Goal: Task Accomplishment & Management: Manage account settings

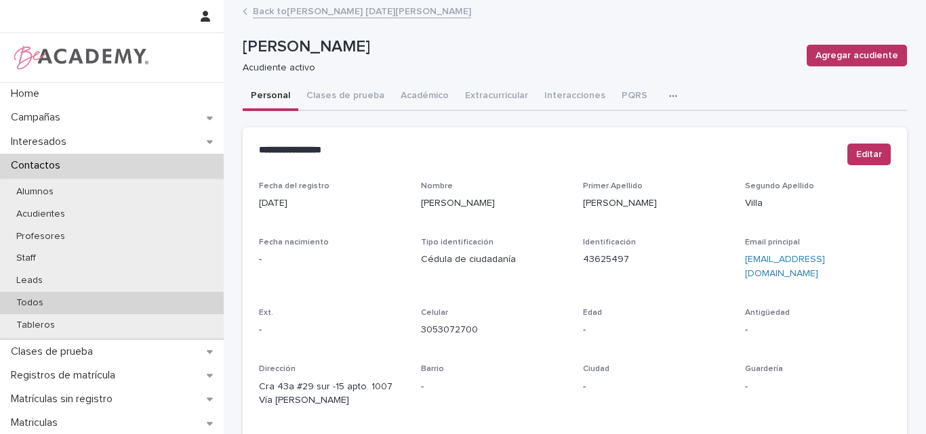
click at [43, 297] on p "Todos" at bounding box center [29, 303] width 49 height 12
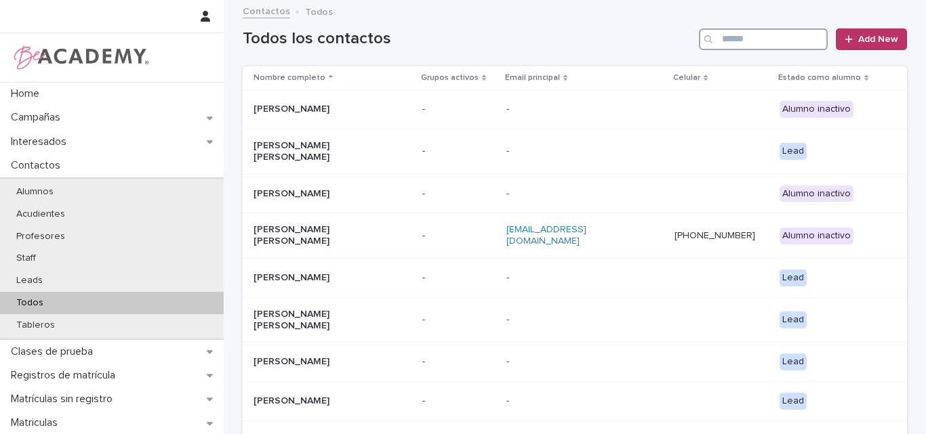
click at [789, 33] on input "Search" at bounding box center [763, 39] width 129 height 22
type input "*"
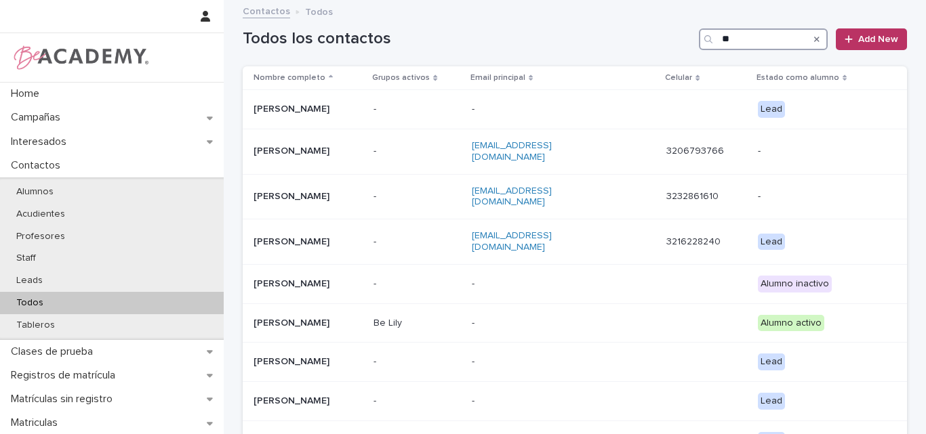
type input "*"
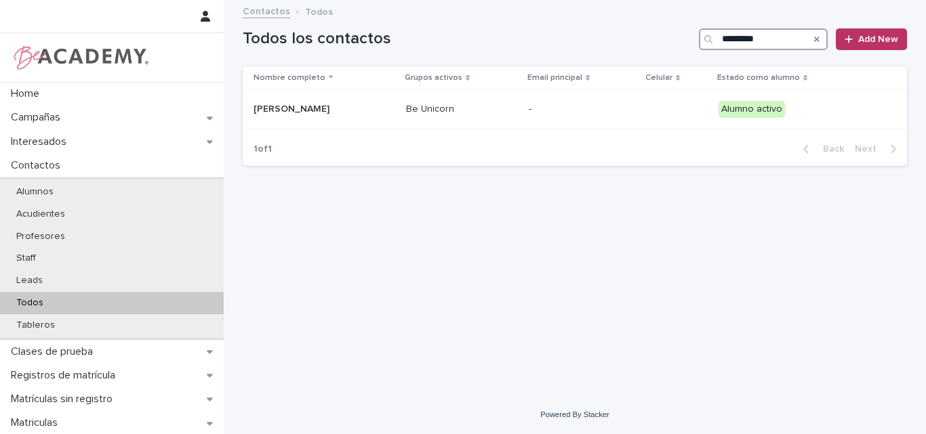
type input "*********"
drag, startPoint x: 781, startPoint y: 35, endPoint x: 679, endPoint y: 39, distance: 101.7
click at [679, 39] on div "Todos los contactos ********* Add New" at bounding box center [575, 39] width 664 height 22
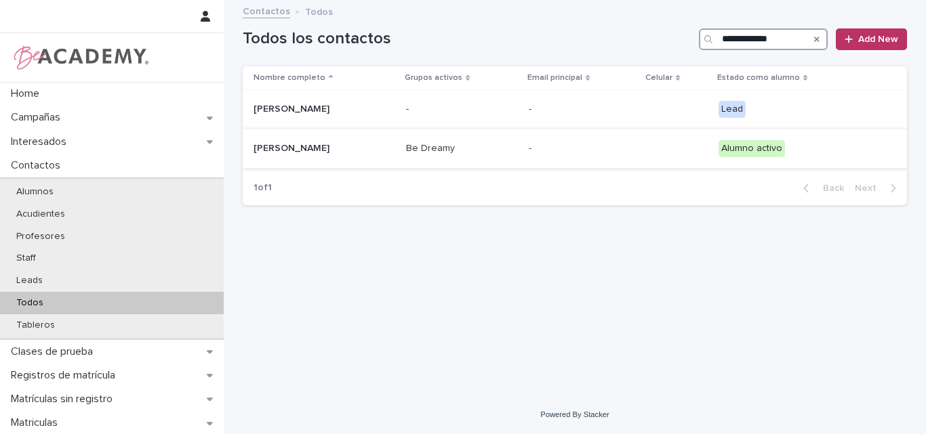
type input "**********"
click at [303, 150] on p "[PERSON_NAME]" at bounding box center [321, 149] width 136 height 12
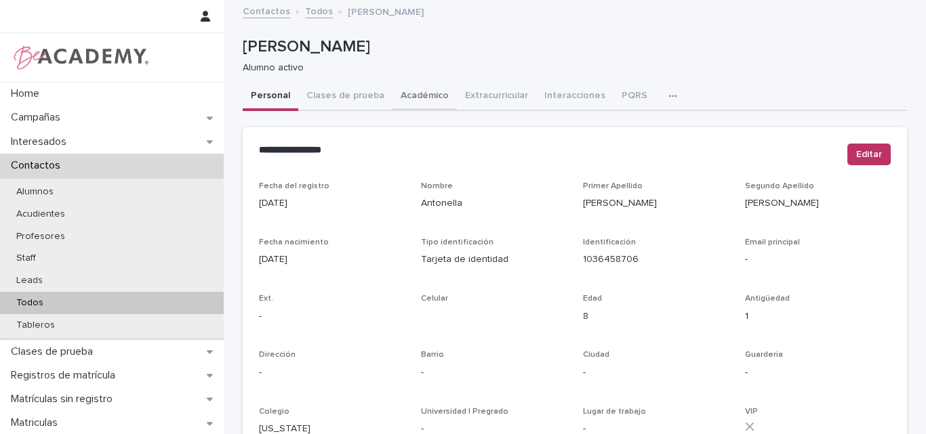
click at [409, 91] on button "Académico" at bounding box center [424, 97] width 64 height 28
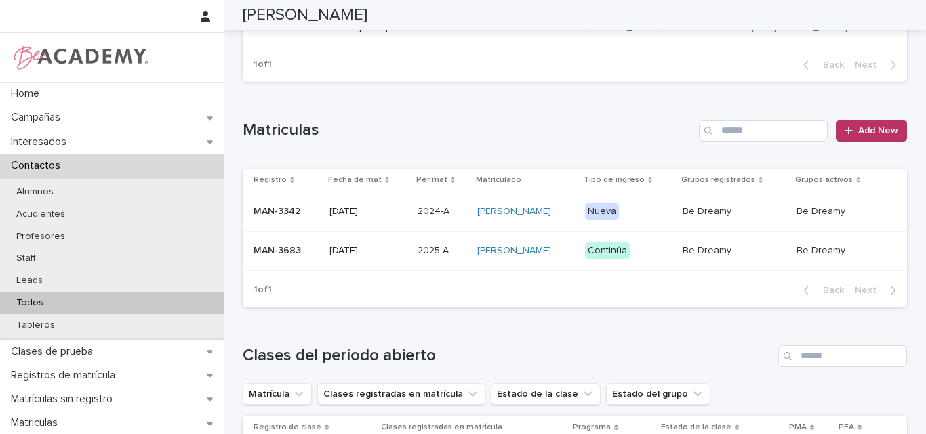
scroll to position [339, 0]
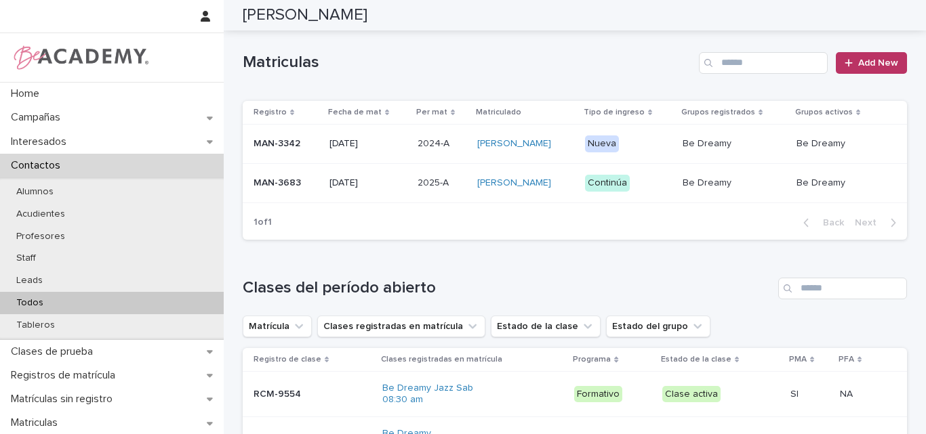
click at [260, 194] on div "MAN-3683" at bounding box center [285, 183] width 65 height 22
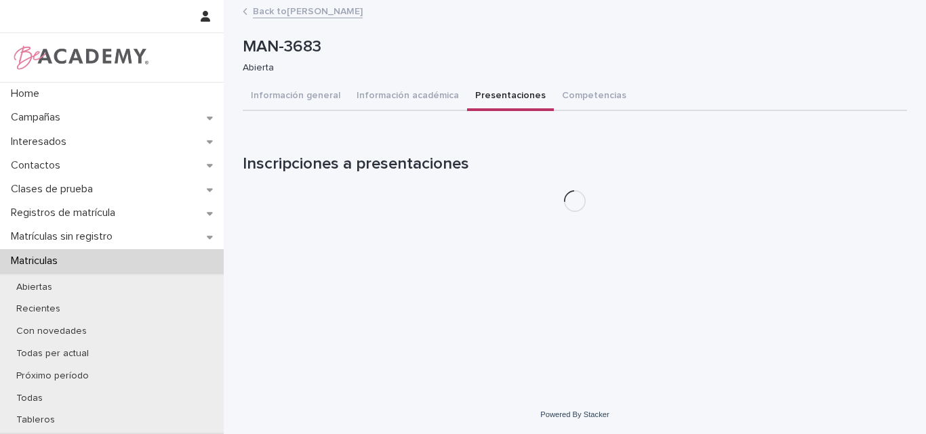
click at [501, 93] on button "Presentaciones" at bounding box center [510, 97] width 87 height 28
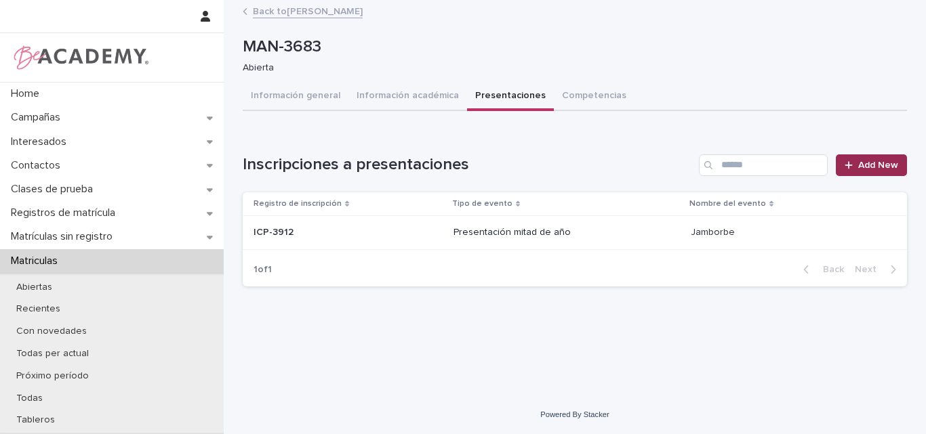
click at [865, 161] on span "Add New" at bounding box center [878, 165] width 40 height 9
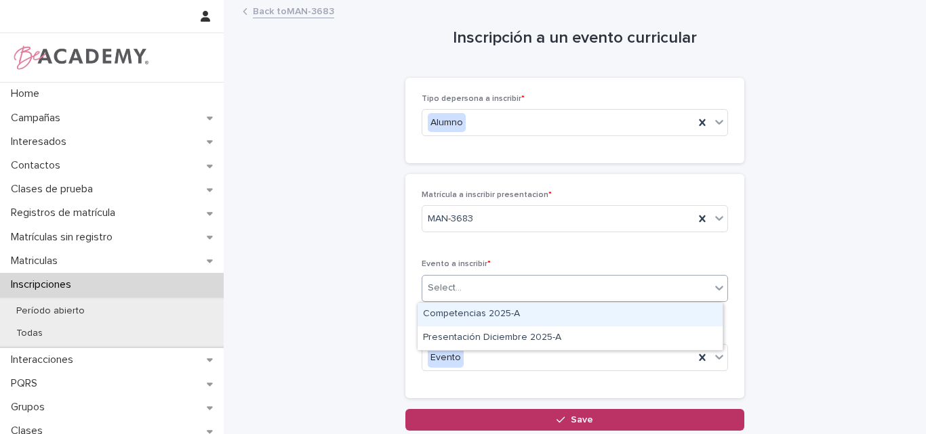
click at [482, 289] on div "Select..." at bounding box center [566, 288] width 288 height 22
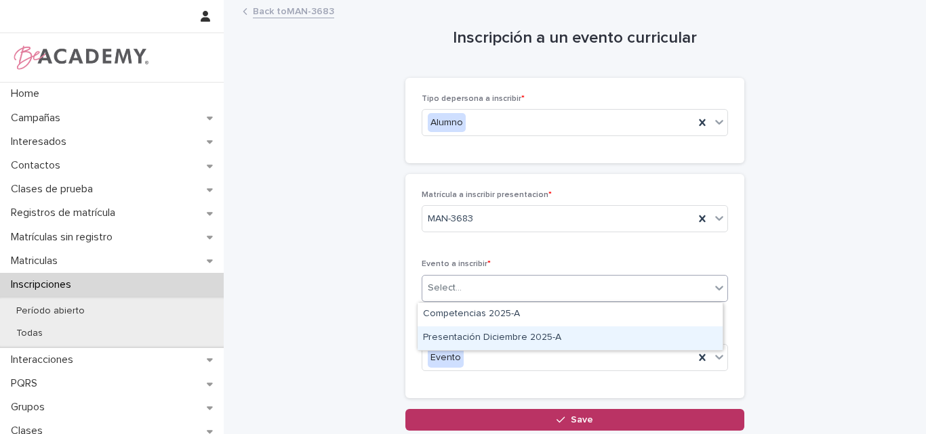
click at [484, 340] on div "Presentación Diciembre 2025-A" at bounding box center [569, 339] width 305 height 24
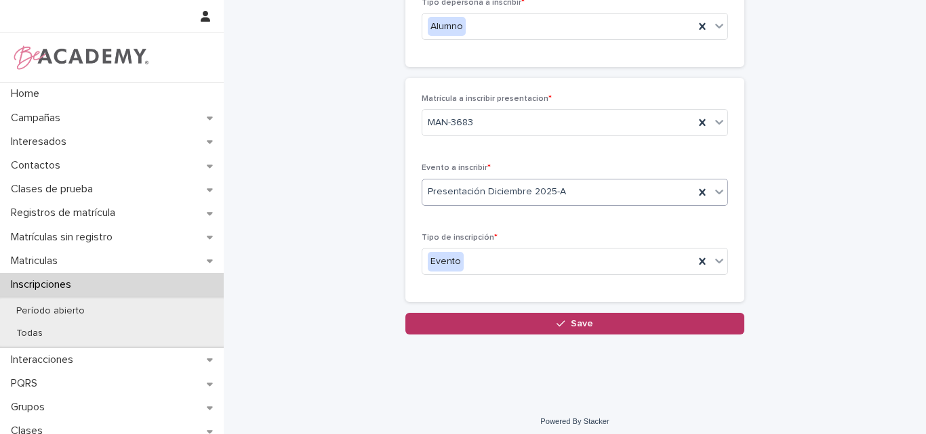
scroll to position [103, 0]
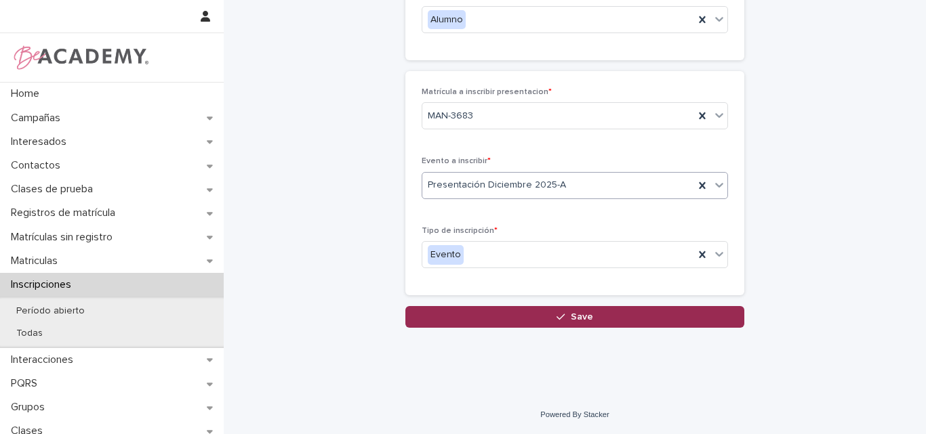
click at [580, 314] on span "Save" at bounding box center [582, 316] width 22 height 9
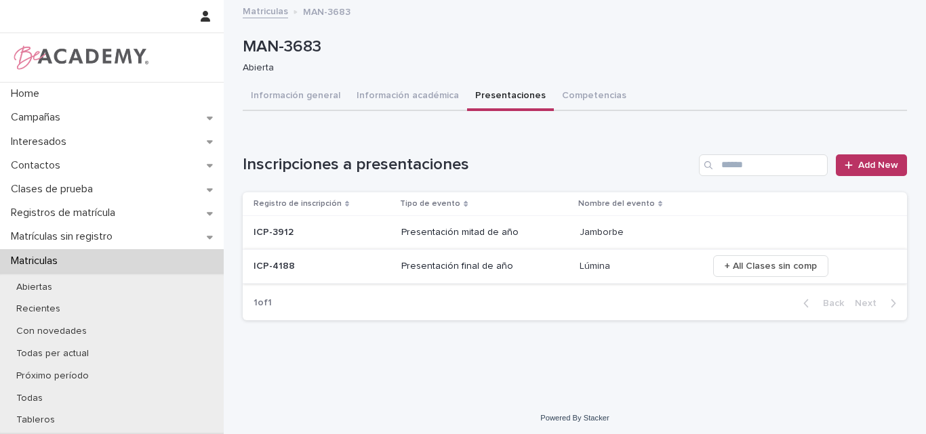
click at [749, 262] on span "+ All Clases sin comp" at bounding box center [770, 267] width 92 height 14
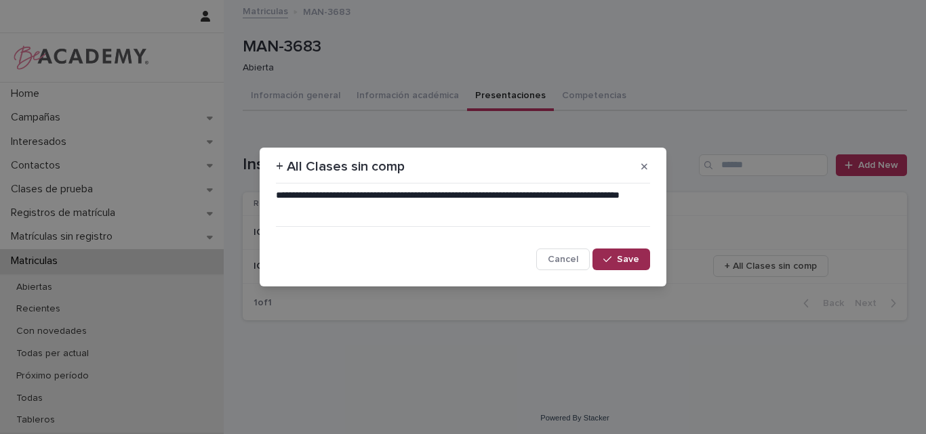
click at [632, 260] on span "Save" at bounding box center [628, 259] width 22 height 9
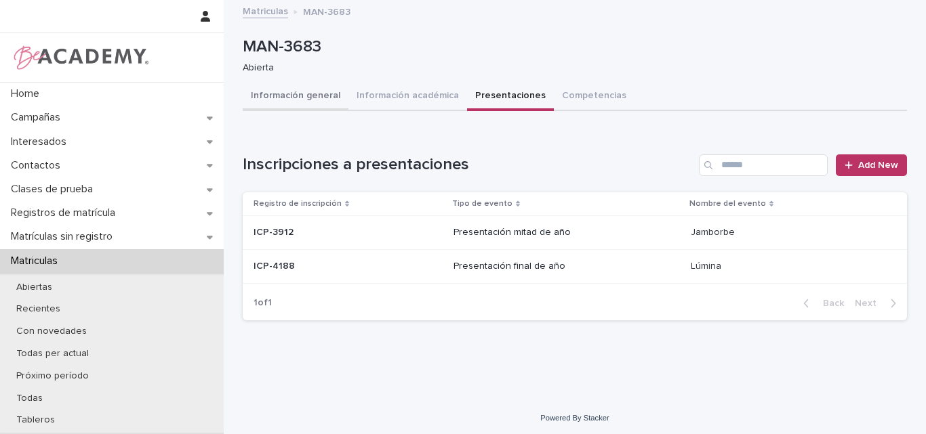
click at [292, 89] on button "Información general" at bounding box center [296, 97] width 106 height 28
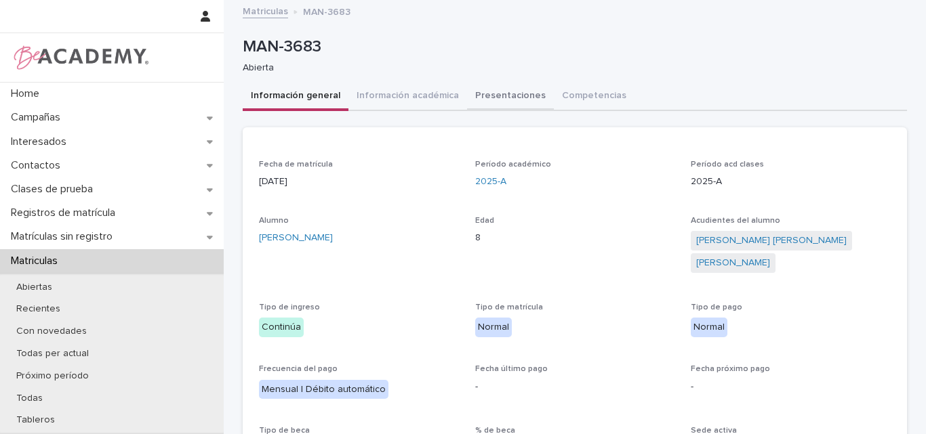
click at [496, 98] on button "Presentaciones" at bounding box center [510, 97] width 87 height 28
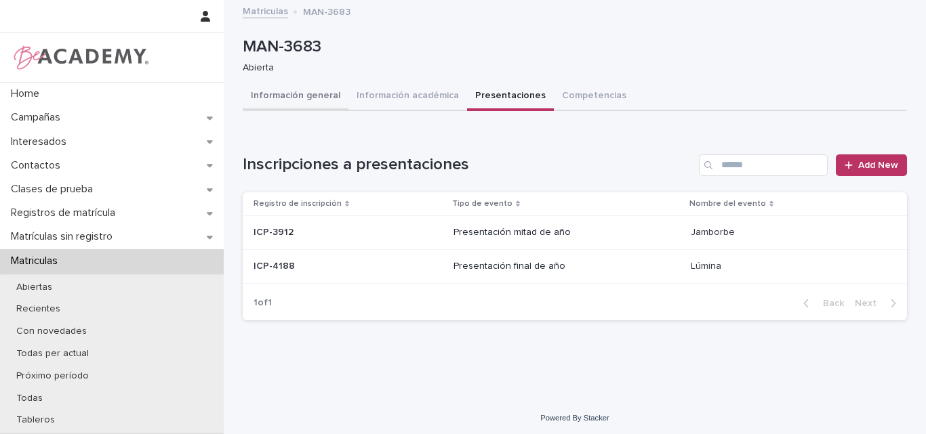
click at [297, 94] on button "Información general" at bounding box center [296, 97] width 106 height 28
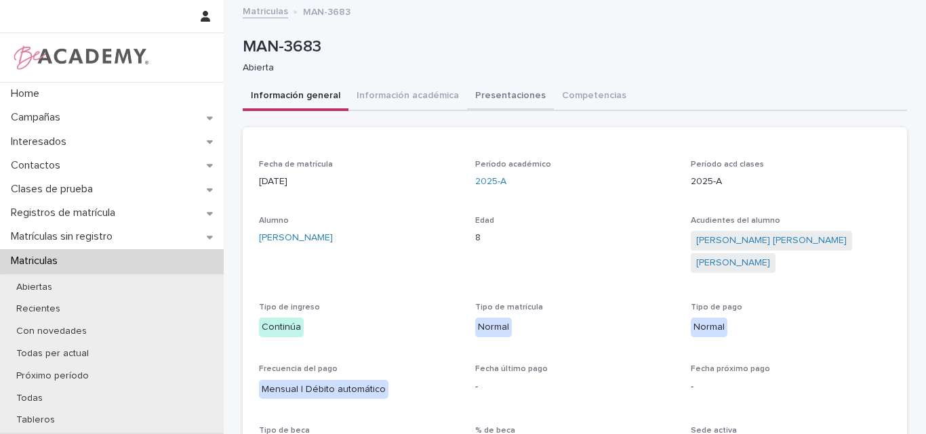
click at [495, 85] on button "Presentaciones" at bounding box center [510, 97] width 87 height 28
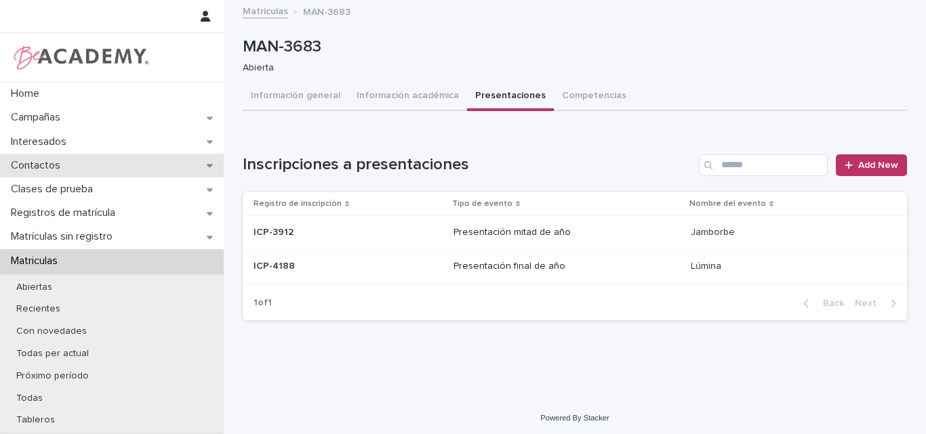
click at [55, 156] on div "Contactos" at bounding box center [112, 166] width 224 height 24
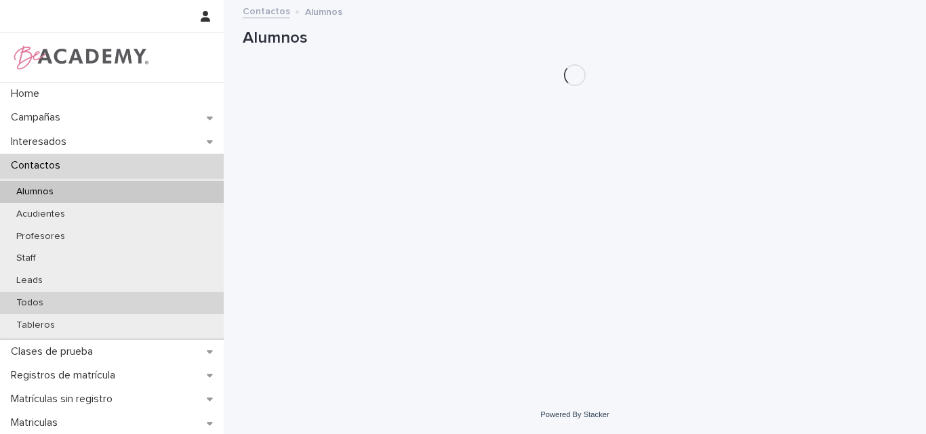
click at [33, 301] on p "Todos" at bounding box center [29, 303] width 49 height 12
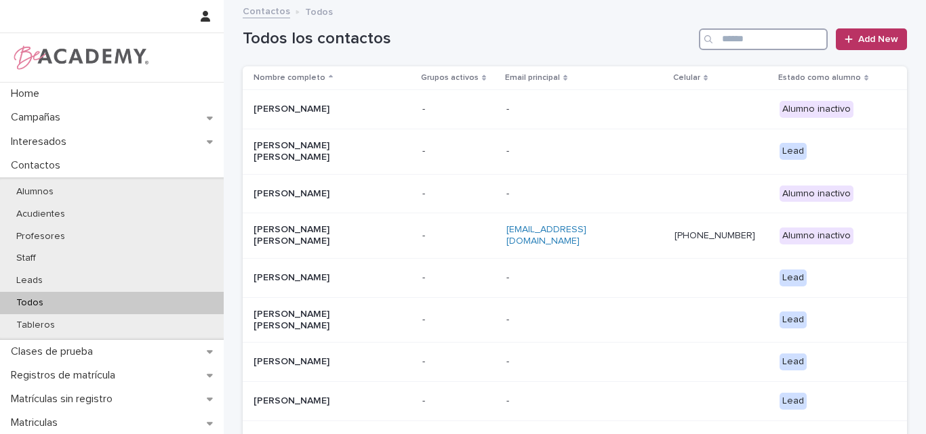
click at [752, 45] on input "Search" at bounding box center [763, 39] width 129 height 22
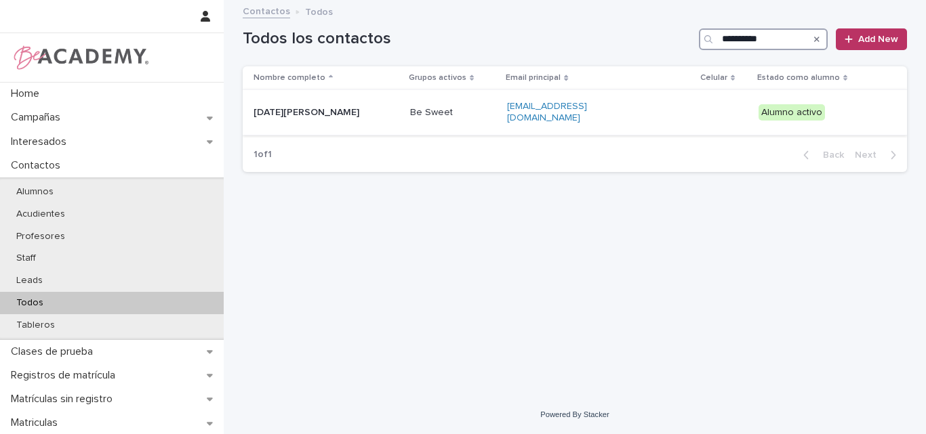
type input "**********"
click at [293, 117] on div "[DATE][PERSON_NAME]" at bounding box center [326, 113] width 146 height 22
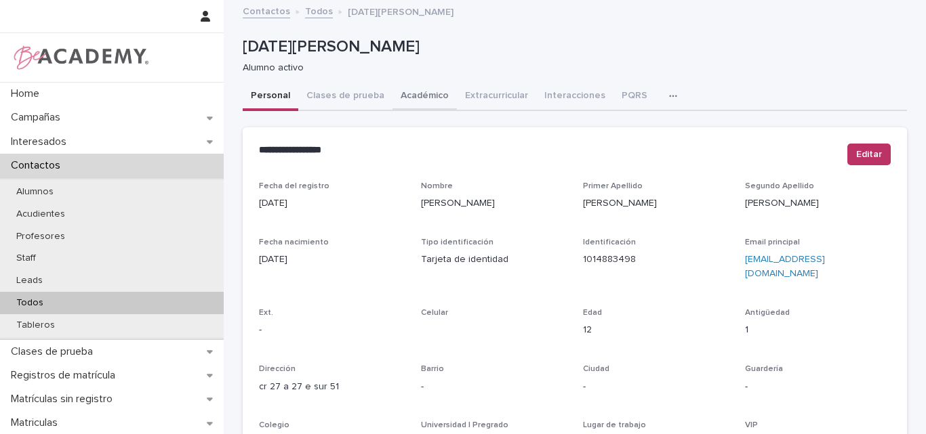
click at [409, 91] on button "Académico" at bounding box center [424, 97] width 64 height 28
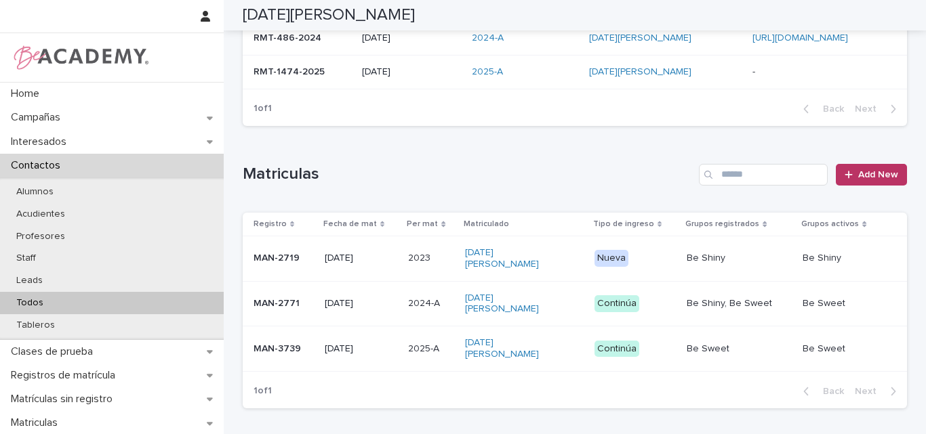
scroll to position [271, 0]
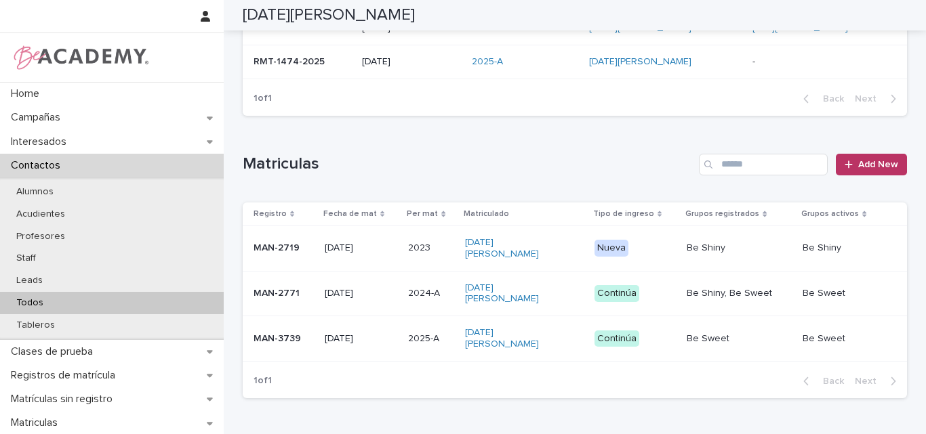
click at [279, 331] on div "MAN-3739" at bounding box center [283, 339] width 60 height 22
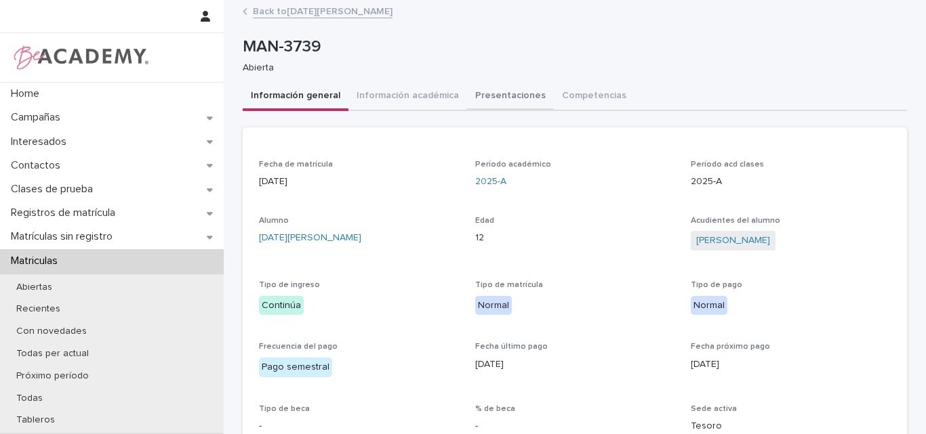
click at [494, 92] on button "Presentaciones" at bounding box center [510, 97] width 87 height 28
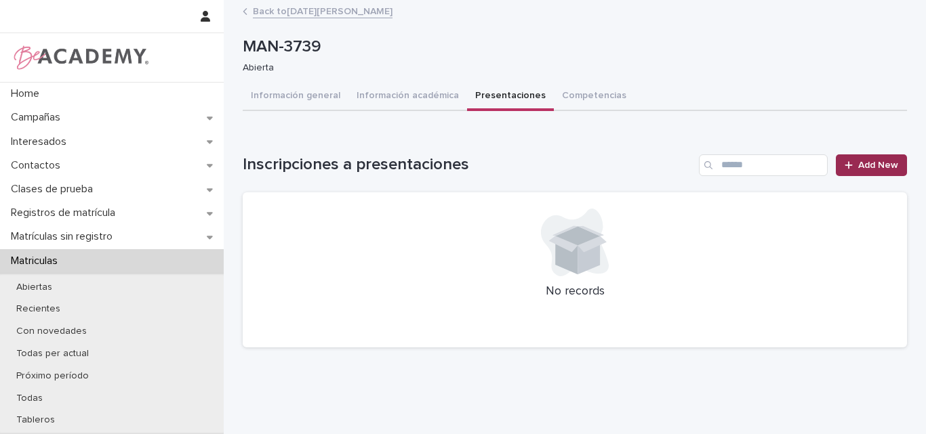
click at [862, 165] on span "Add New" at bounding box center [878, 165] width 40 height 9
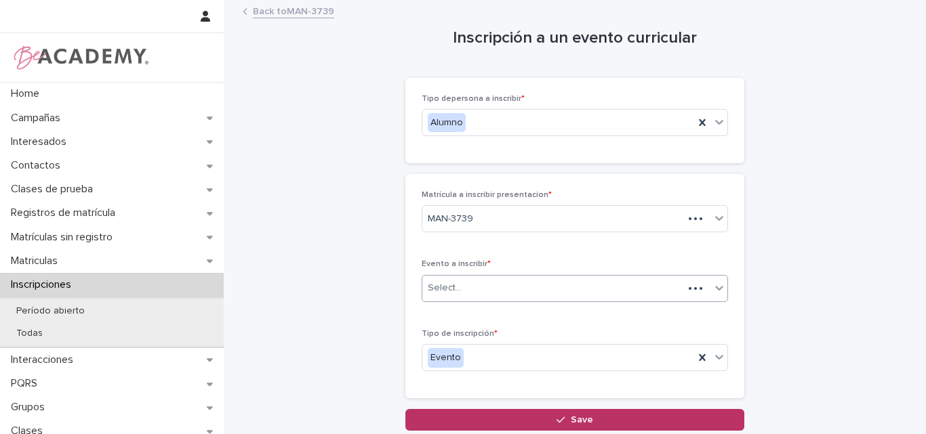
click at [503, 279] on div "Select..." at bounding box center [552, 288] width 261 height 22
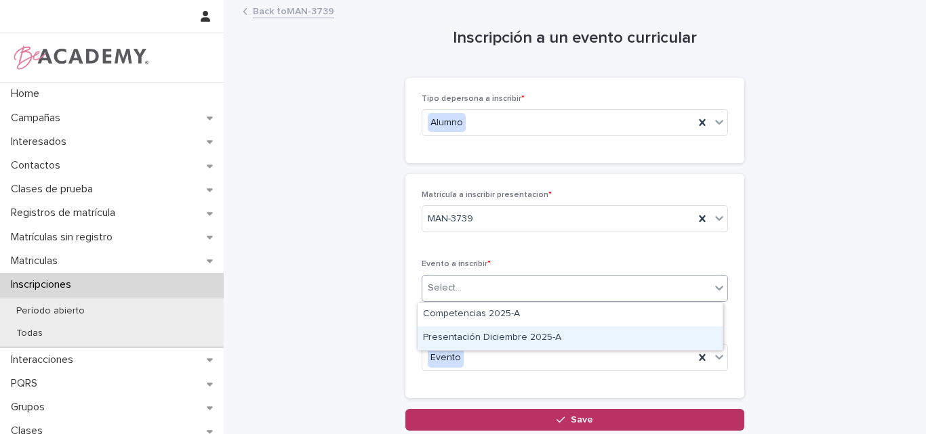
click at [490, 338] on div "Presentación Diciembre 2025-A" at bounding box center [569, 339] width 305 height 24
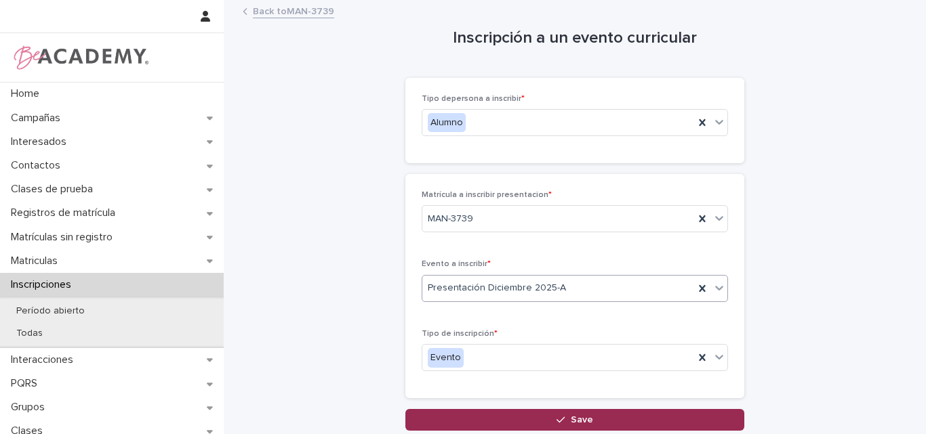
click at [577, 417] on span "Save" at bounding box center [582, 419] width 22 height 9
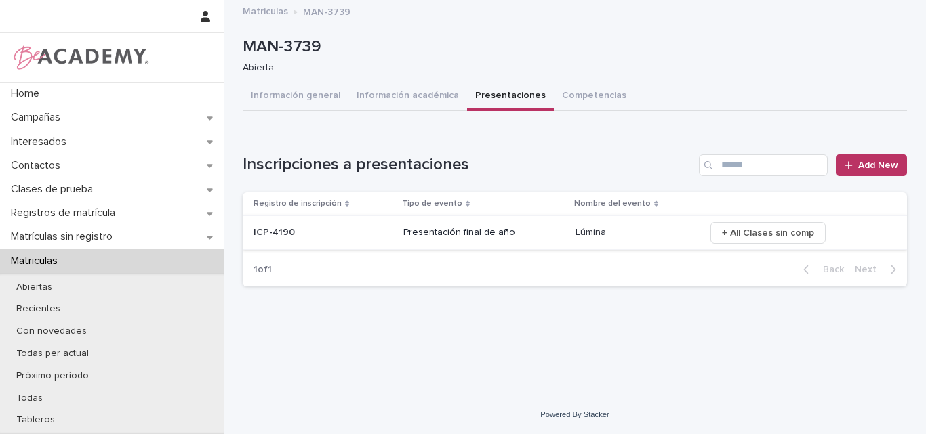
click at [765, 229] on span "+ All Clases sin comp" at bounding box center [768, 233] width 92 height 14
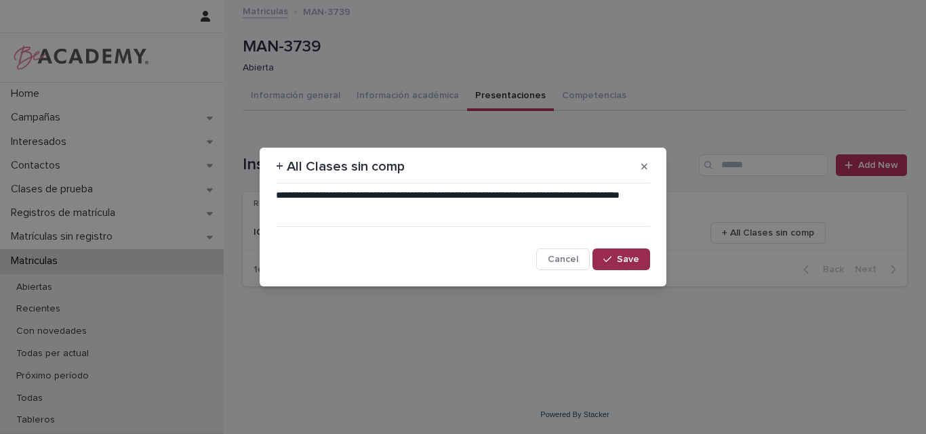
click at [625, 256] on span "Save" at bounding box center [628, 259] width 22 height 9
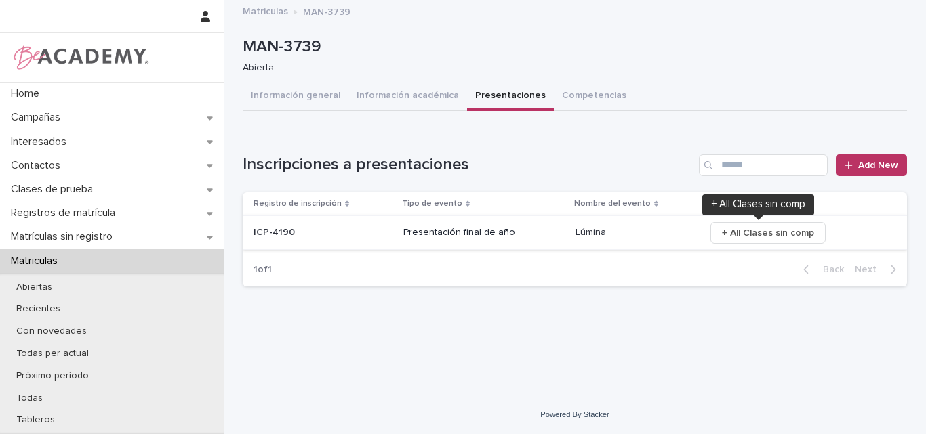
click at [766, 231] on span "+ All Clases sin comp" at bounding box center [768, 233] width 92 height 14
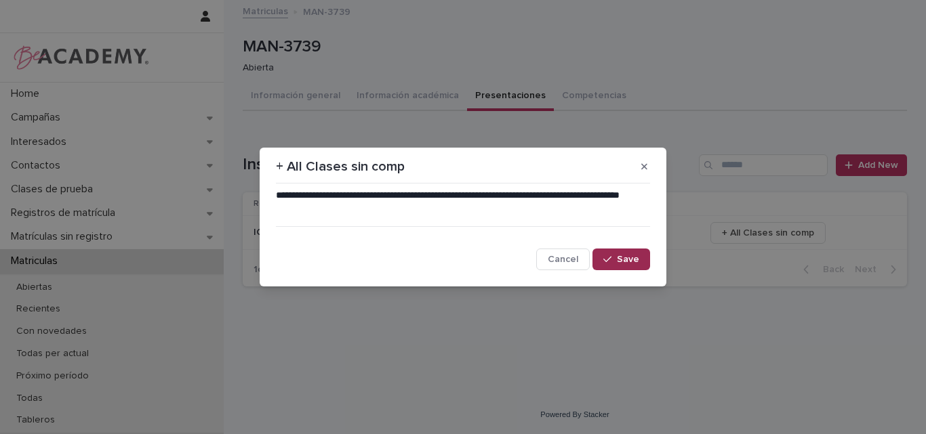
click at [621, 249] on button "Save" at bounding box center [621, 260] width 58 height 22
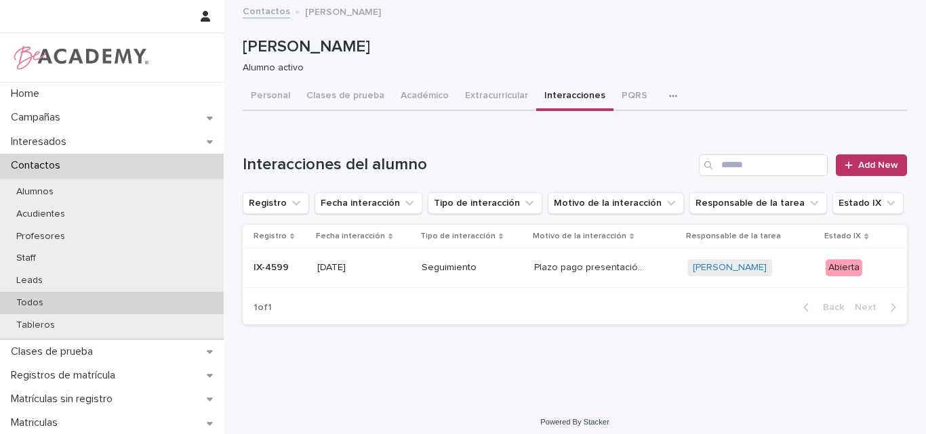
click at [37, 299] on p "Todos" at bounding box center [29, 303] width 49 height 12
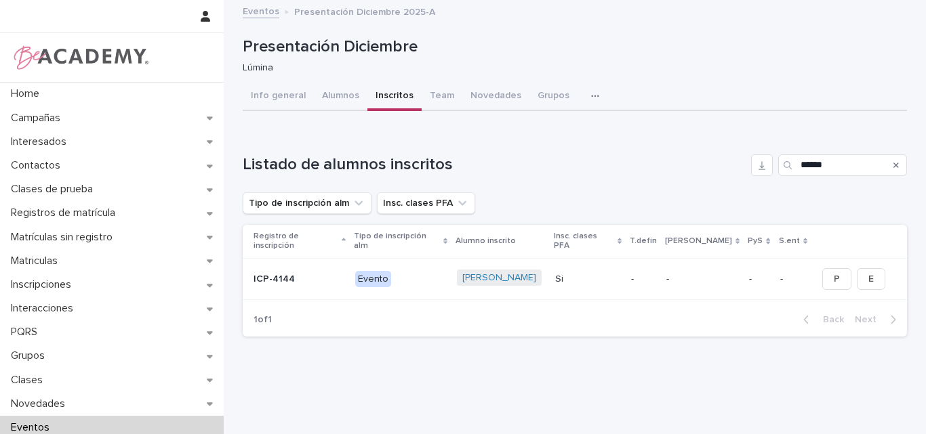
type input "******"
